Goal: Task Accomplishment & Management: Manage account settings

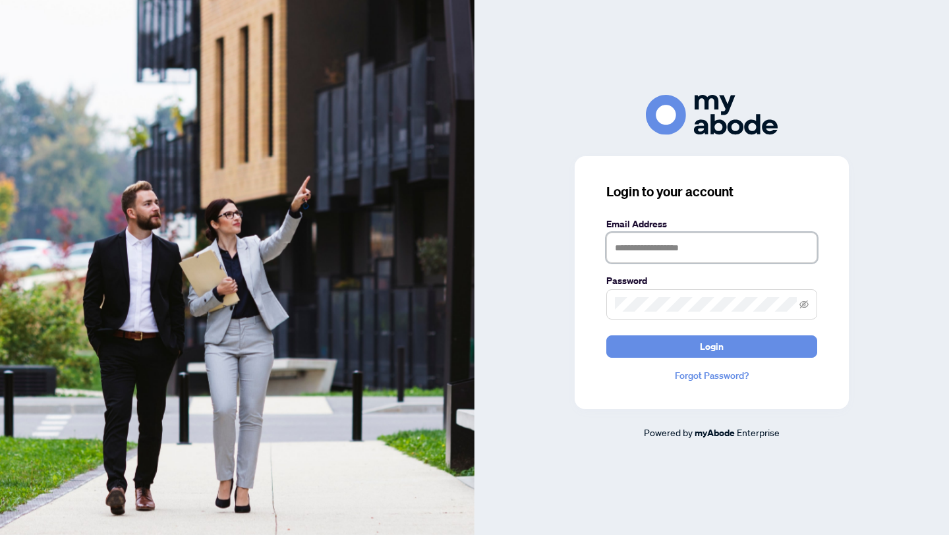
click at [682, 253] on input "text" at bounding box center [711, 248] width 211 height 30
type input "**********"
click at [606, 335] on button "Login" at bounding box center [711, 346] width 211 height 22
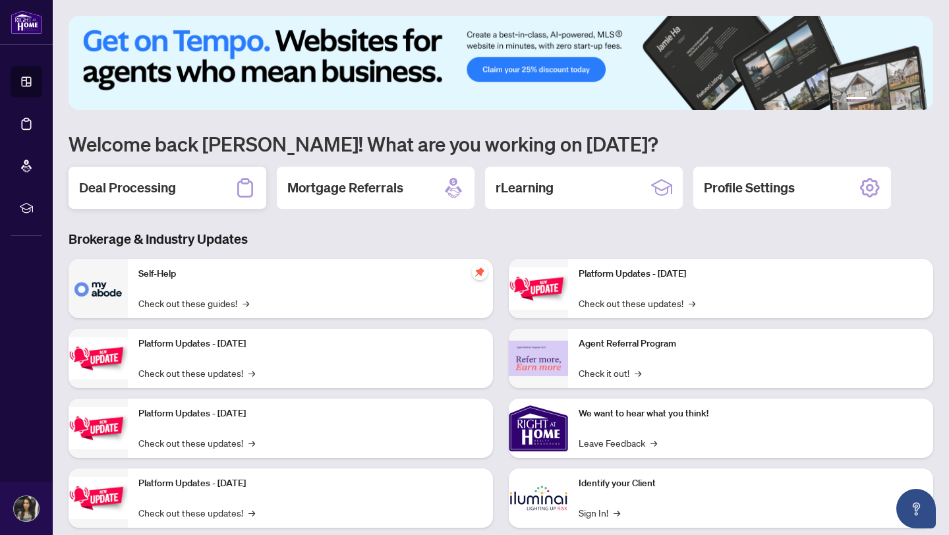
click at [109, 188] on h2 "Deal Processing" at bounding box center [127, 188] width 97 height 18
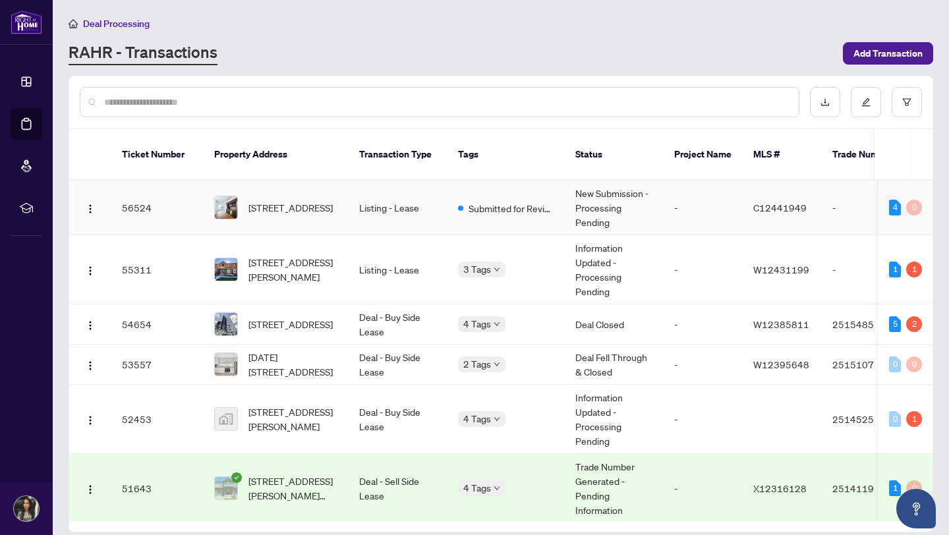
click at [307, 200] on span "2709-10 York St St, Toronto, Ontario M5J 0E1, Canada" at bounding box center [290, 207] width 84 height 14
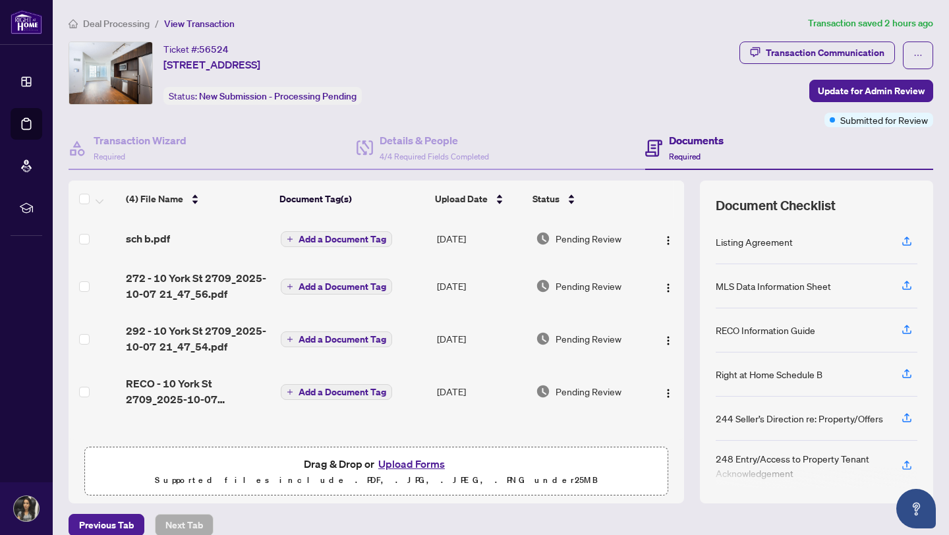
click at [406, 457] on button "Upload Forms" at bounding box center [411, 463] width 74 height 17
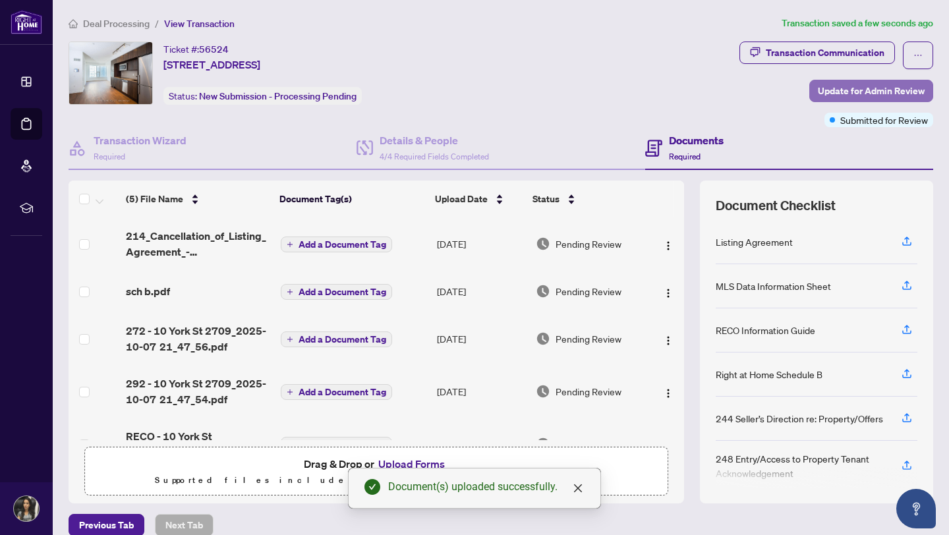
click at [837, 96] on span "Update for Admin Review" at bounding box center [871, 90] width 107 height 21
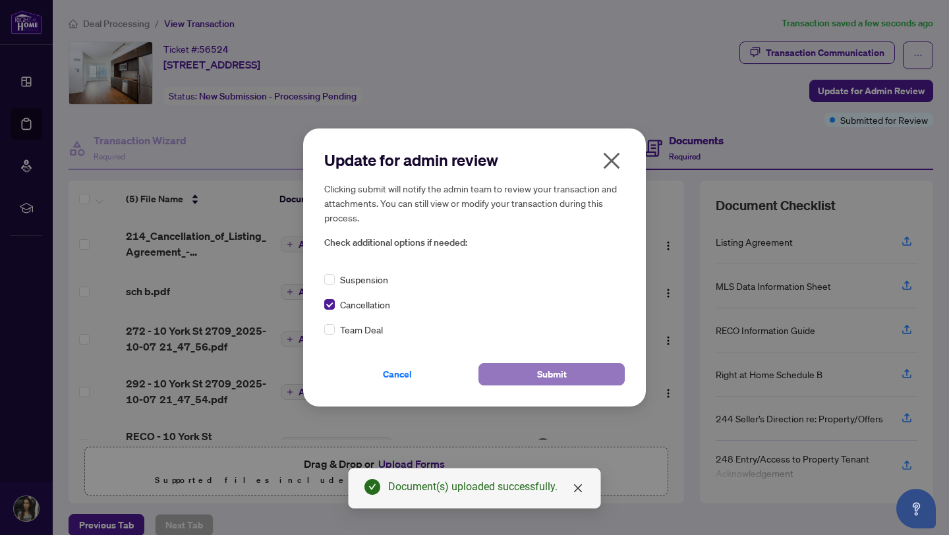
click at [532, 378] on button "Submit" at bounding box center [551, 374] width 146 height 22
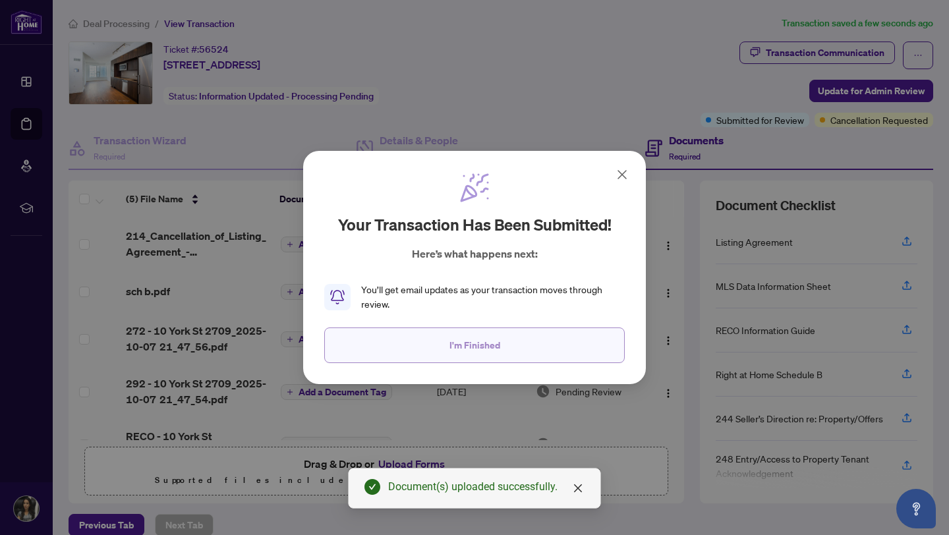
click at [451, 348] on span "I'm Finished" at bounding box center [474, 345] width 51 height 21
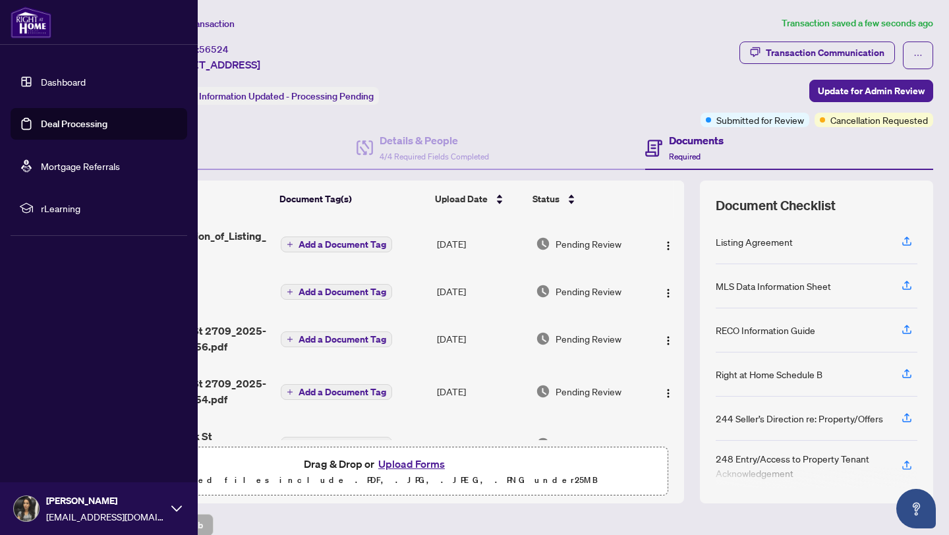
click at [50, 121] on link "Deal Processing" at bounding box center [74, 124] width 67 height 12
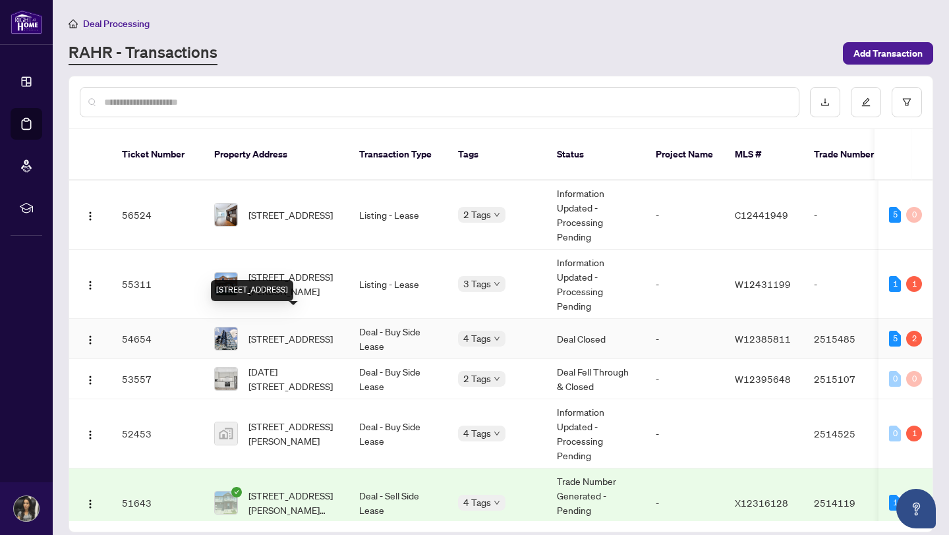
click at [291, 331] on span "2607-2495 Eglinton Ave, Mississauga, Ontario L5M 2T2, Canada" at bounding box center [290, 338] width 84 height 14
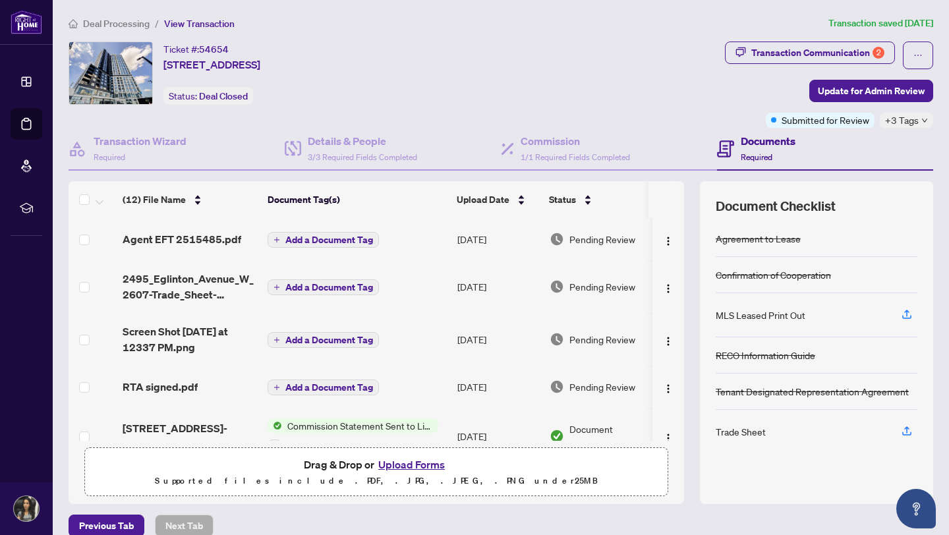
click at [221, 245] on span "Agent EFT 2515485.pdf" at bounding box center [182, 239] width 119 height 16
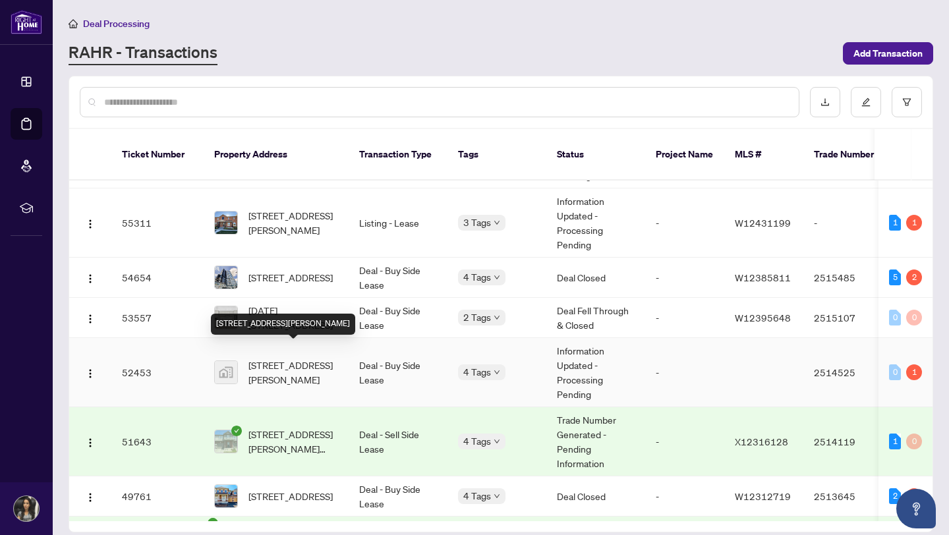
scroll to position [69, 0]
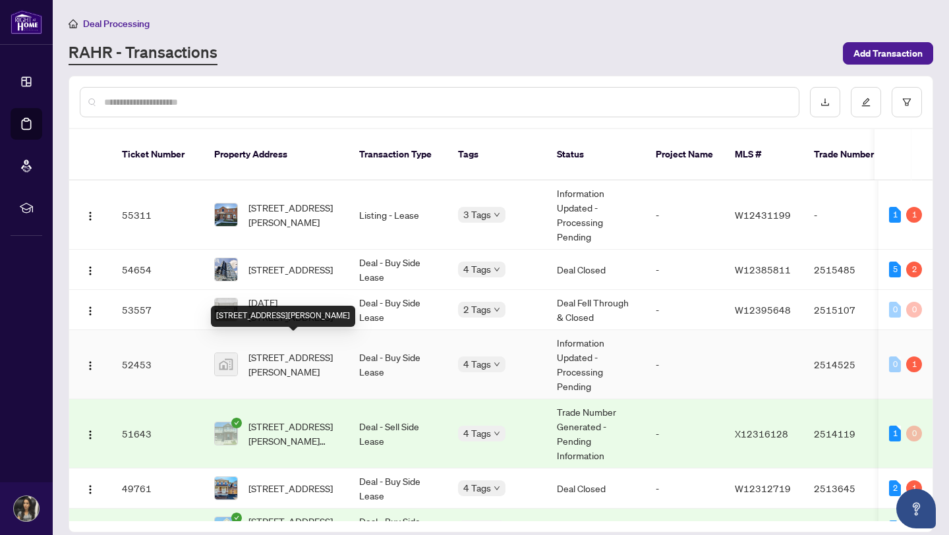
click at [298, 360] on span "711-3240 William Coltson Avenue, Oakville, ON, Canada" at bounding box center [293, 364] width 90 height 29
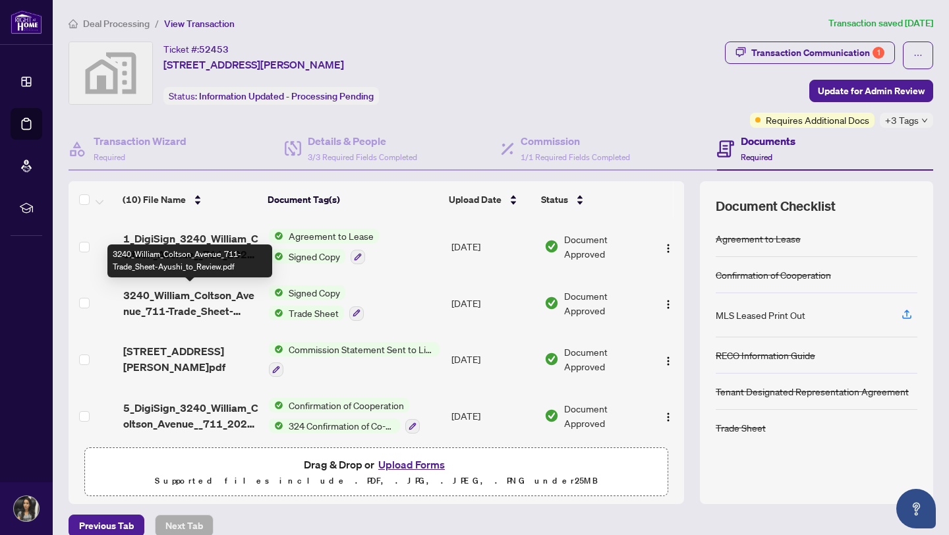
click at [212, 313] on span "3240_William_Coltson_Avenue_711-Trade_Sheet-Ayushi_to_Review.pdf" at bounding box center [191, 303] width 136 height 32
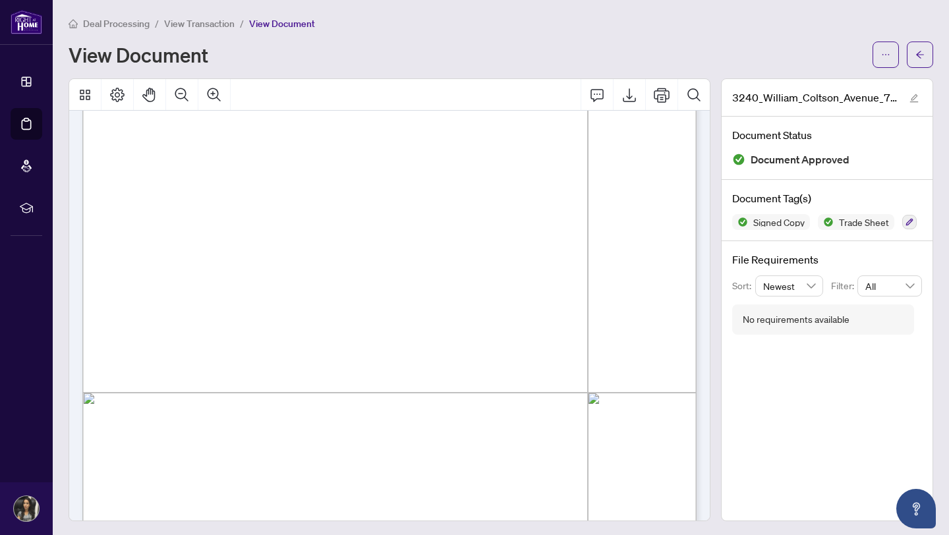
scroll to position [226, 0]
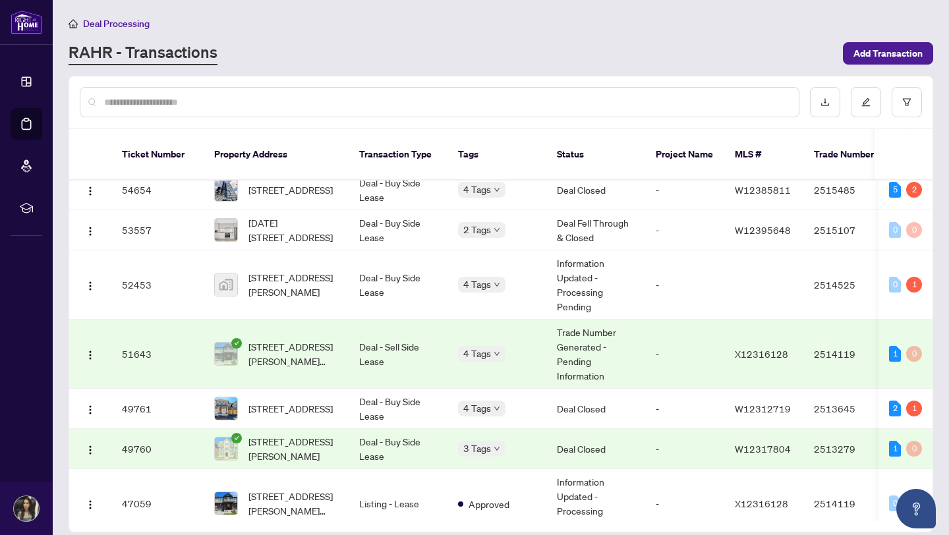
scroll to position [154, 0]
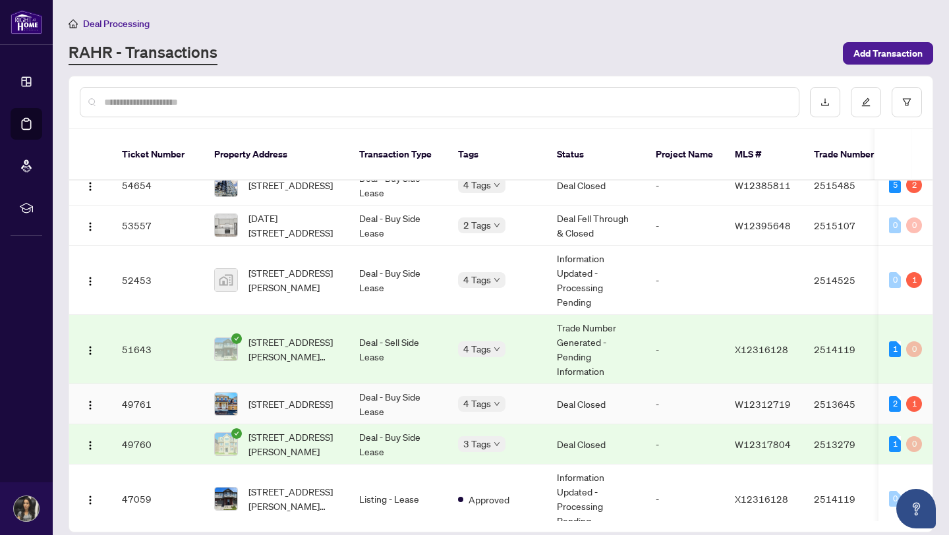
click at [310, 397] on span "138 Toucan Tr, Oakville, Ontario L6H 0Y2, Canada" at bounding box center [290, 404] width 84 height 14
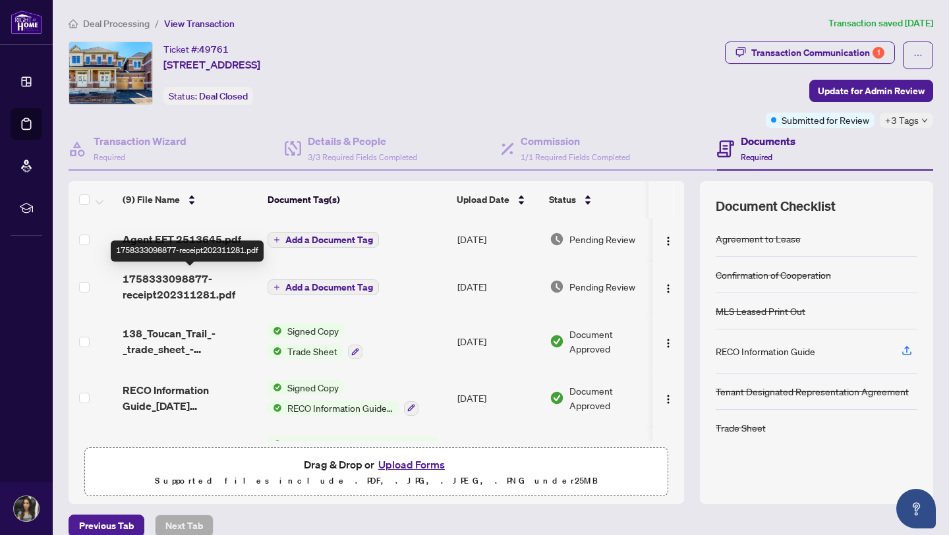
click at [211, 243] on div "1758333098877-receipt202311281.pdf" at bounding box center [187, 250] width 153 height 21
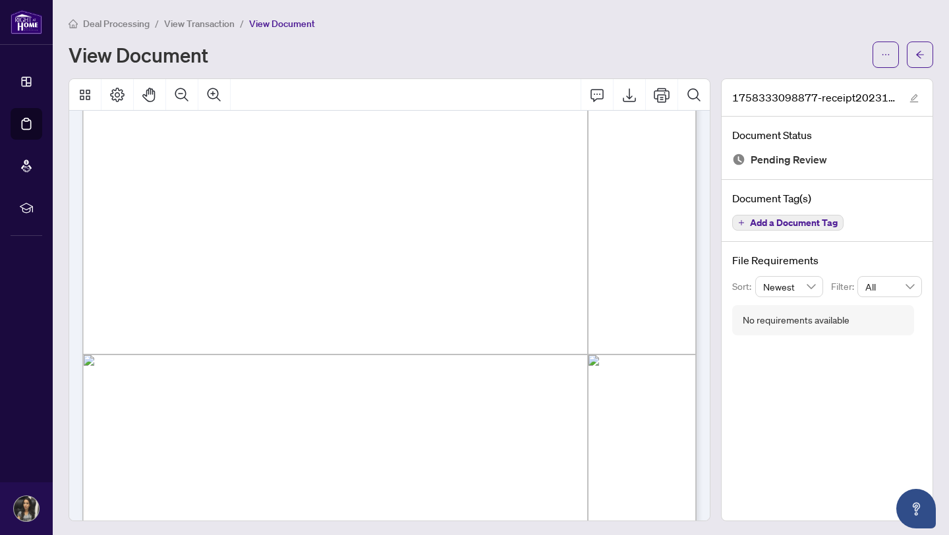
scroll to position [55, 0]
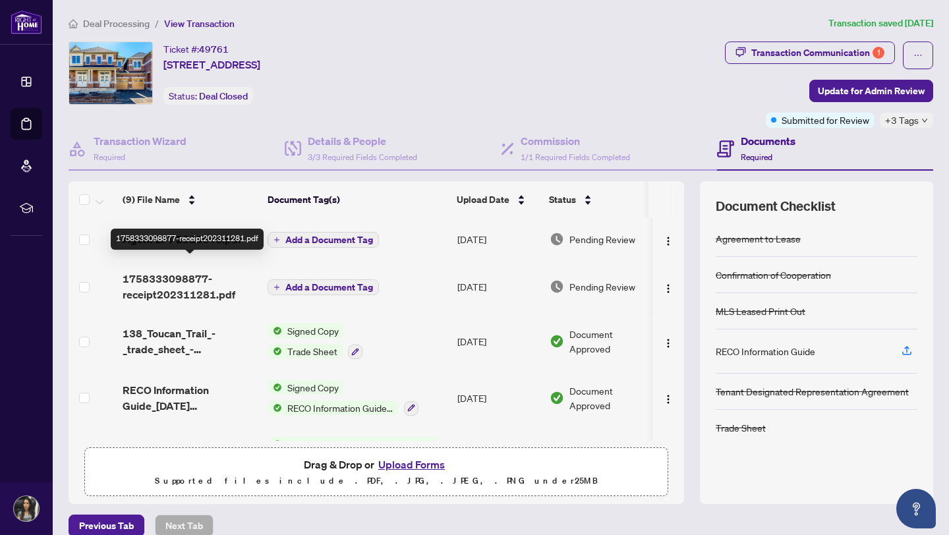
scroll to position [14, 0]
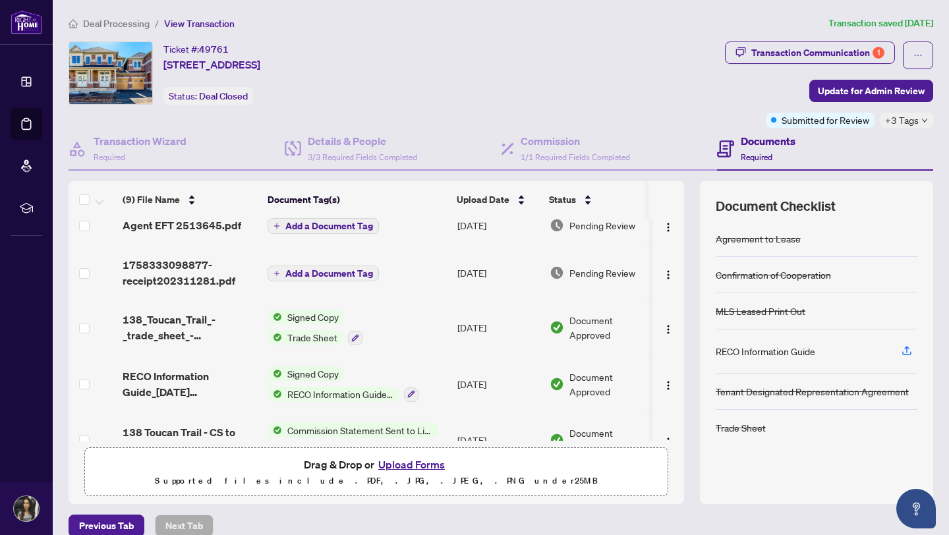
click at [430, 224] on td "Add a Document Tag" at bounding box center [357, 225] width 190 height 42
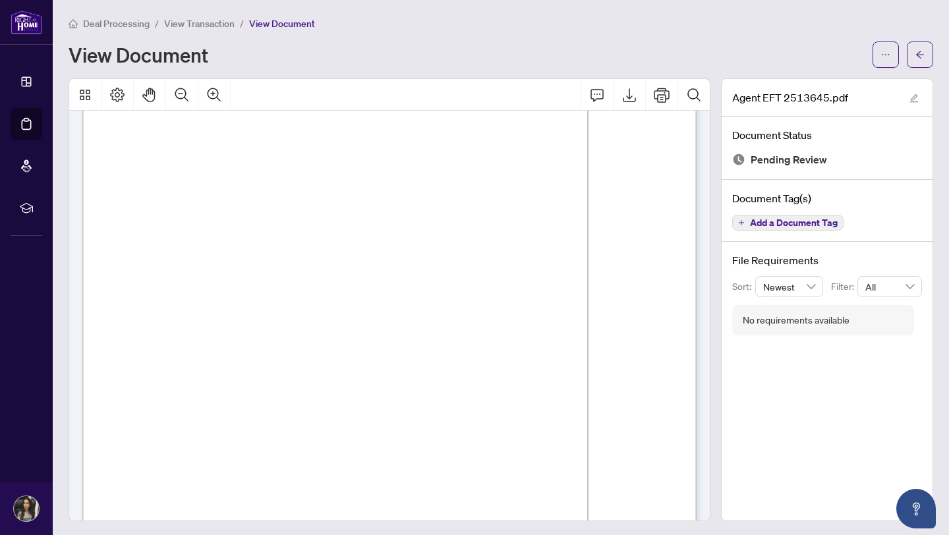
scroll to position [98, 0]
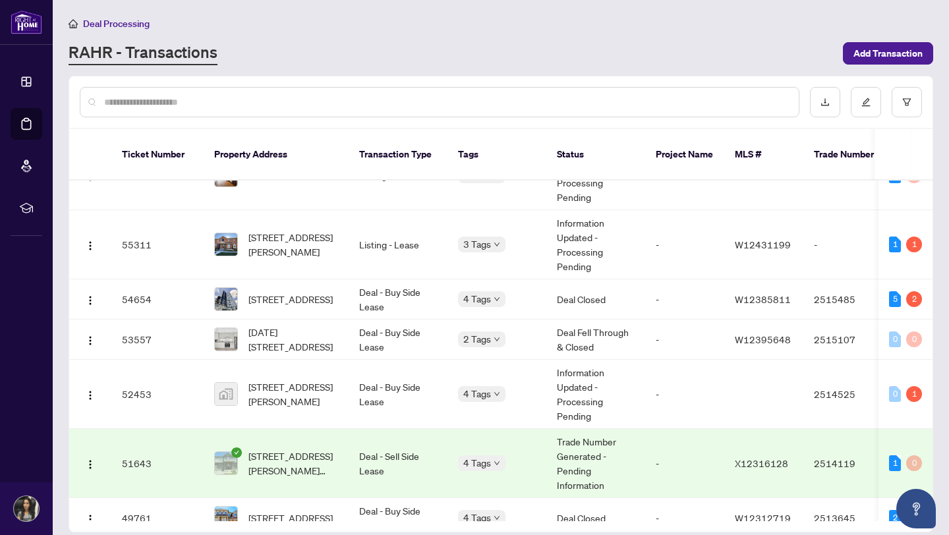
scroll to position [69, 0]
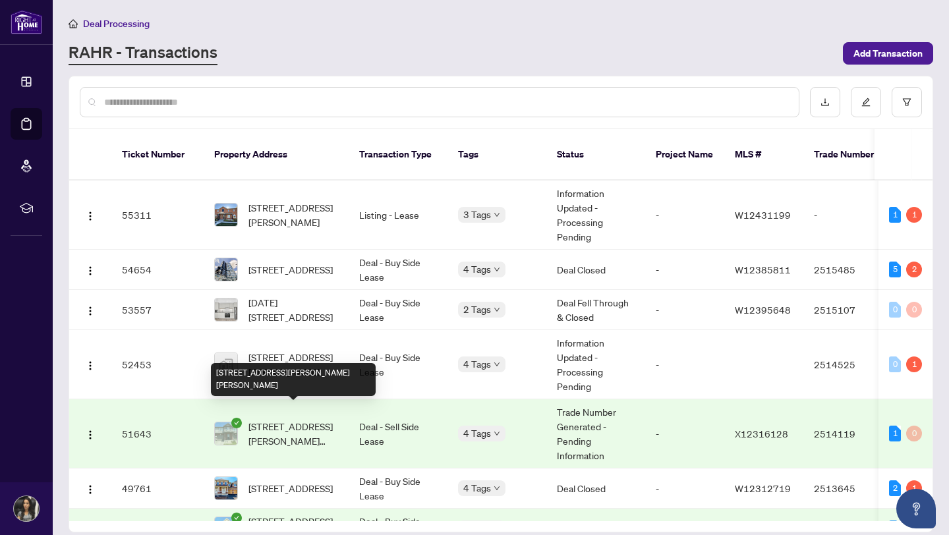
click at [293, 423] on span "86 Haney Dr, Thorold, Ontario L2V 0G6, Canada" at bounding box center [293, 433] width 90 height 29
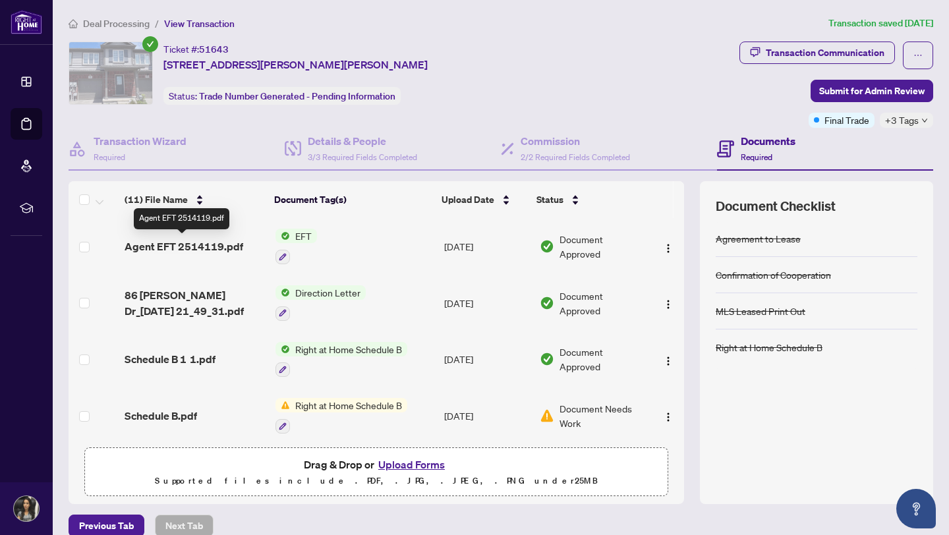
click at [203, 244] on span "Agent EFT 2514119.pdf" at bounding box center [184, 246] width 119 height 16
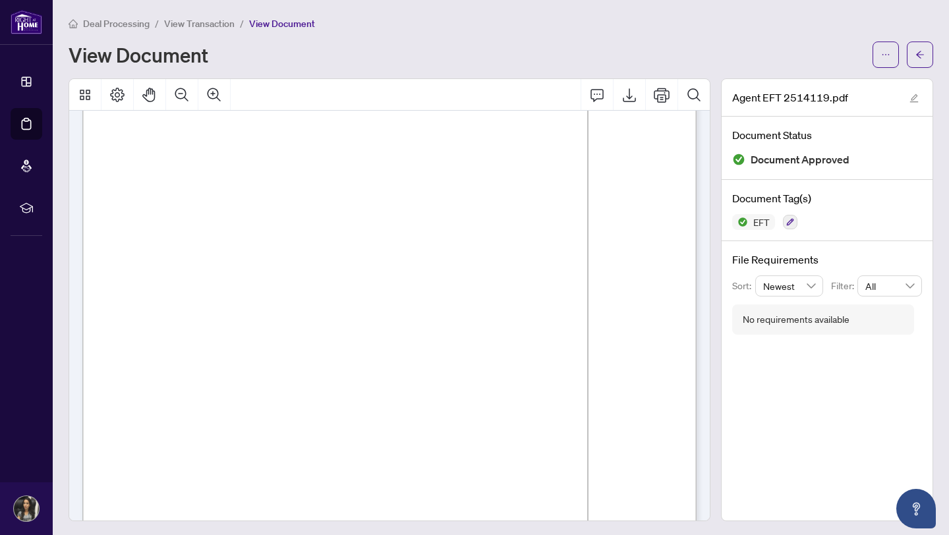
scroll to position [85, 0]
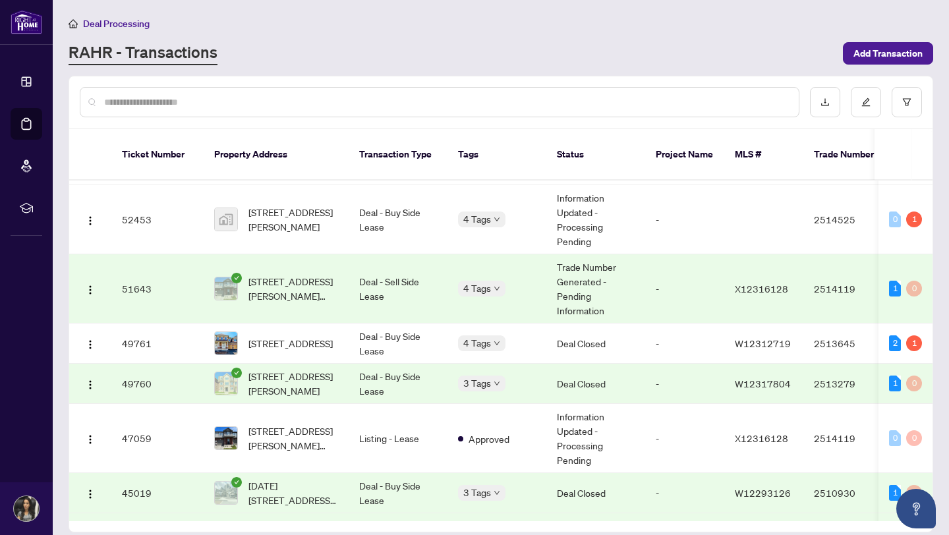
scroll to position [245, 0]
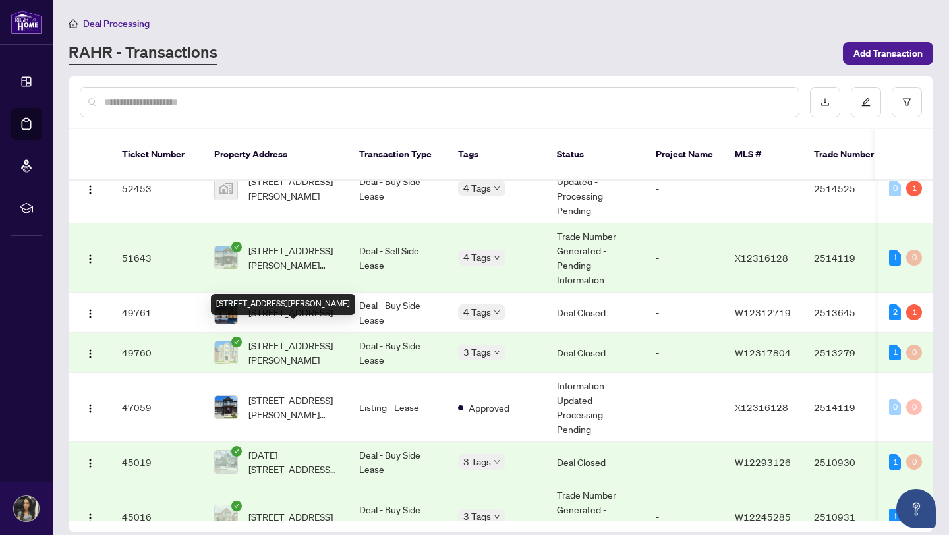
click at [299, 338] on span "212 ELLEN DAVIDSON Dr, Oakville, Ontario L6M 0V1, Canada" at bounding box center [293, 352] width 90 height 29
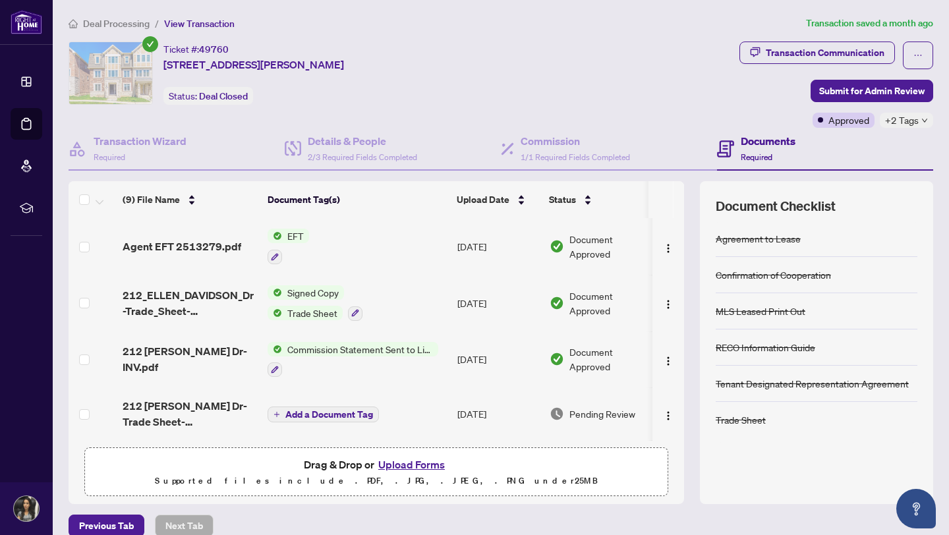
click at [176, 250] on span "Agent EFT 2513279.pdf" at bounding box center [182, 246] width 119 height 16
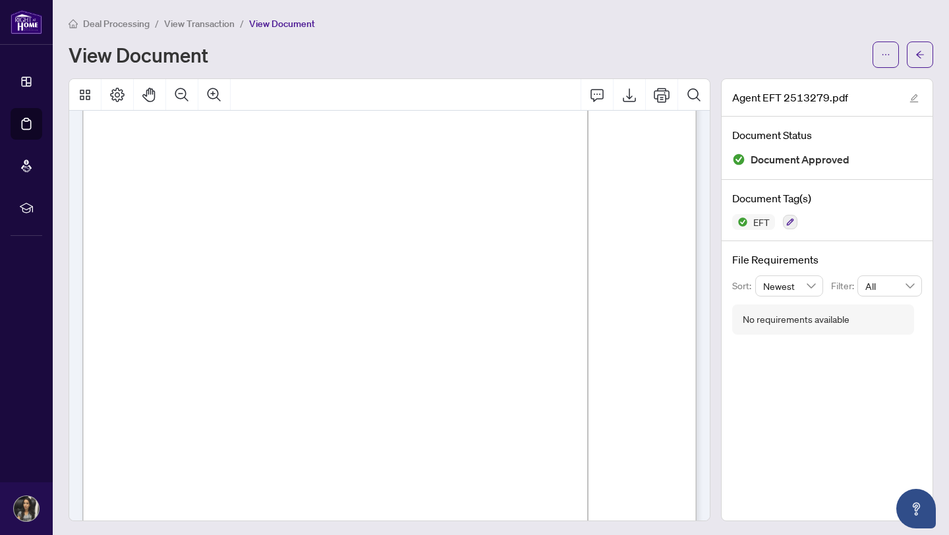
scroll to position [42, 0]
